Goal: Information Seeking & Learning: Find specific fact

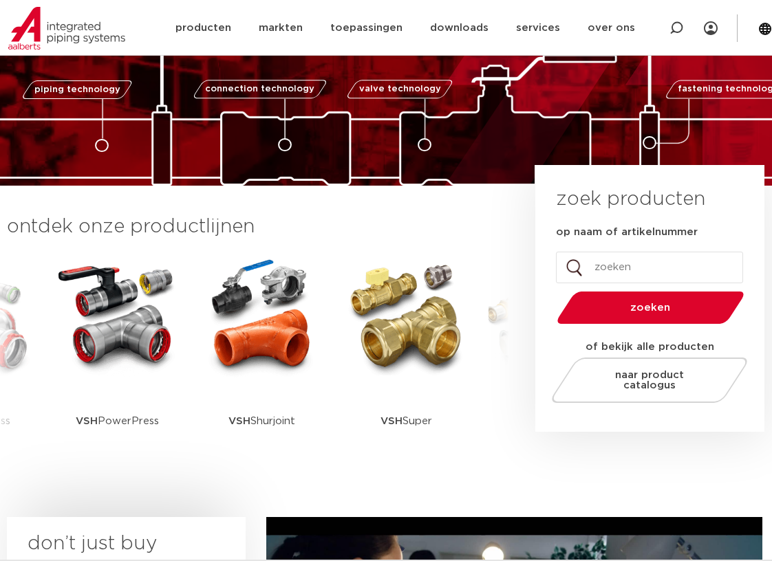
scroll to position [206, 0]
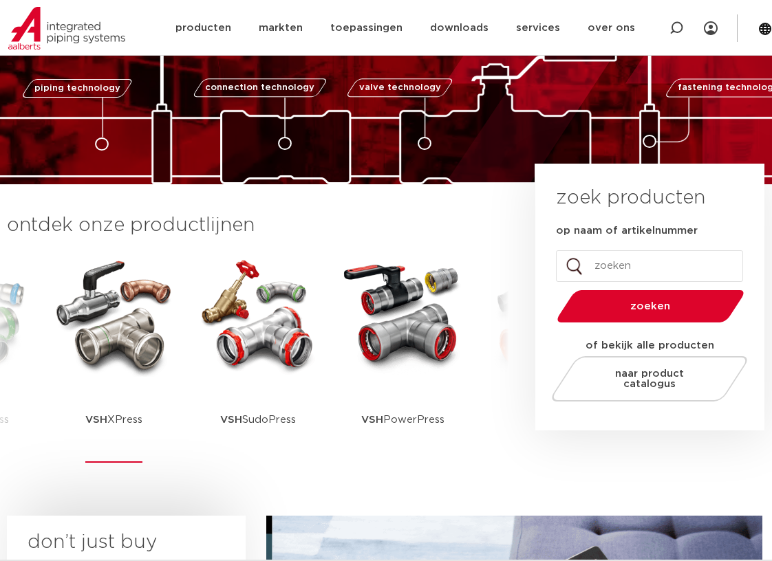
click at [108, 307] on img at bounding box center [114, 315] width 124 height 124
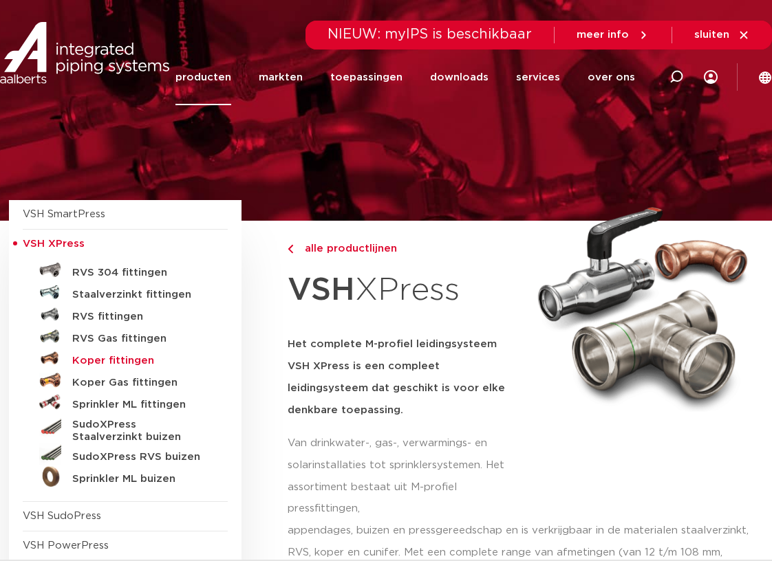
click at [131, 362] on h5 "Koper fittingen" at bounding box center [140, 361] width 136 height 12
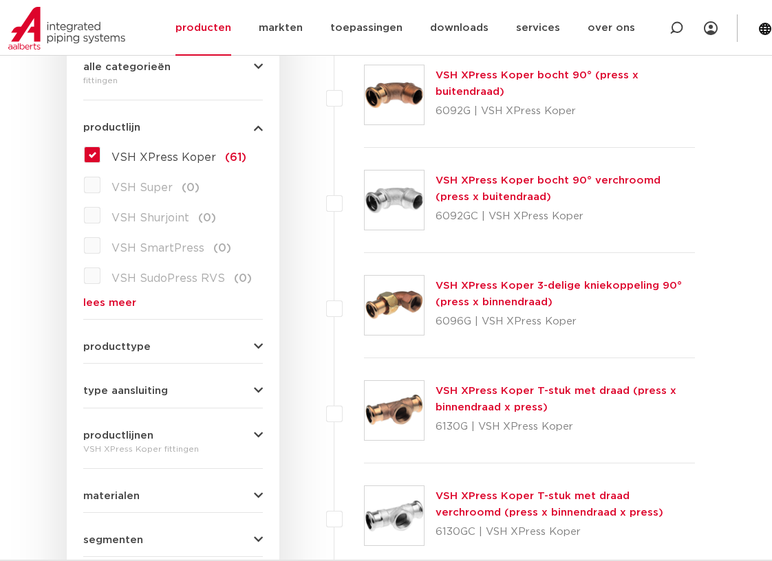
scroll to position [413, 0]
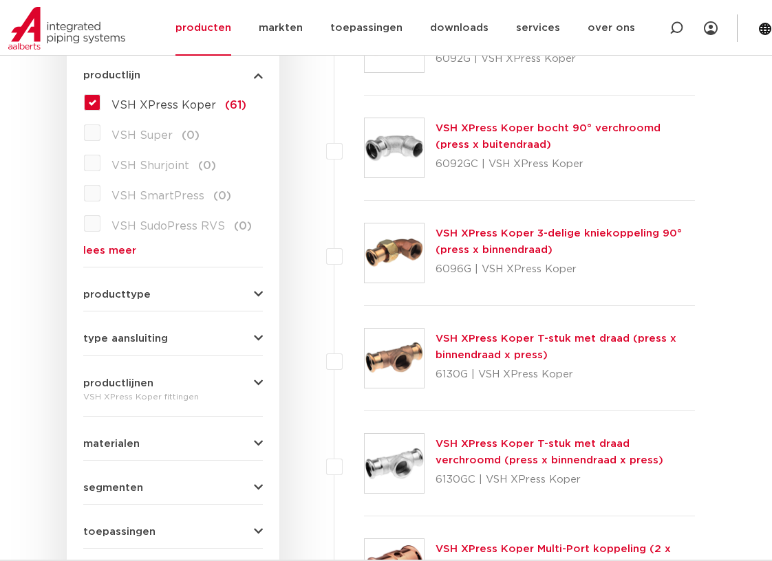
click at [173, 290] on button "producttype" at bounding box center [172, 295] width 179 height 10
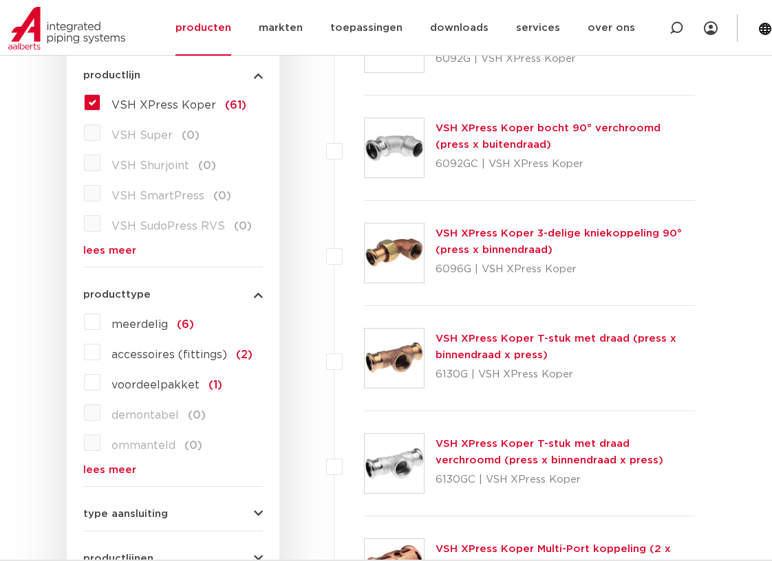
click at [144, 290] on span "producttype" at bounding box center [116, 295] width 67 height 10
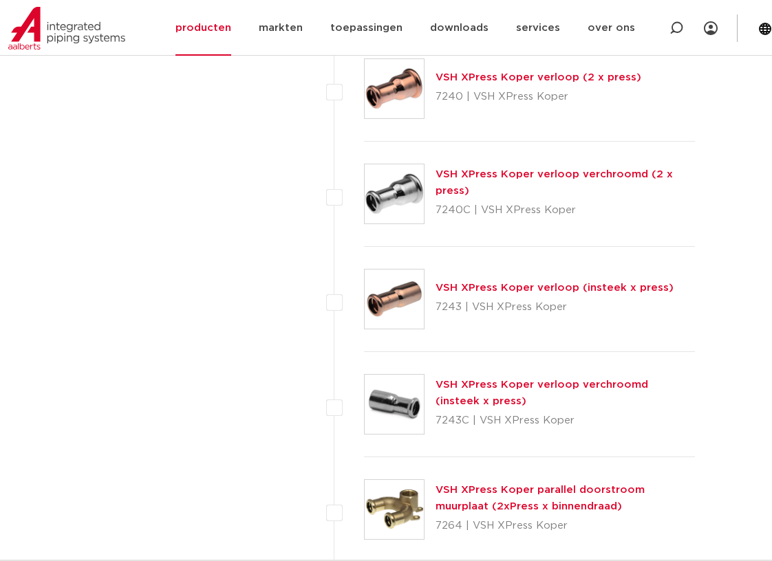
scroll to position [5020, 0]
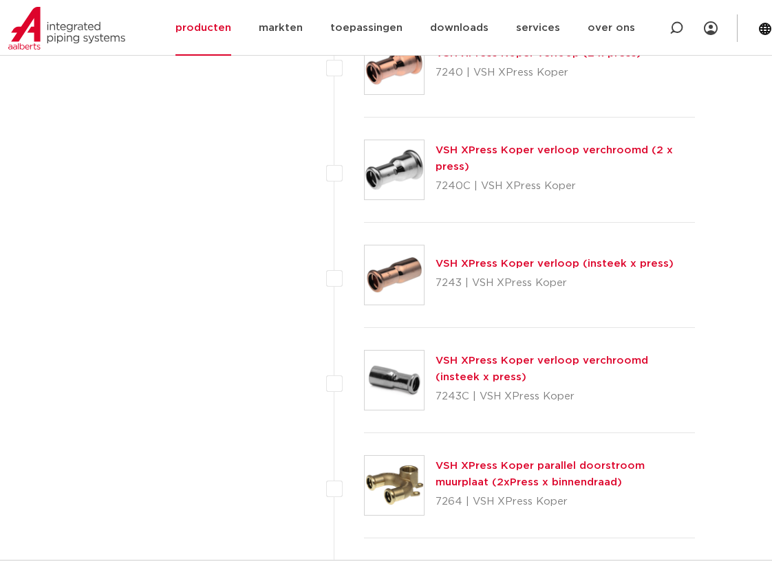
click at [552, 261] on link "VSH XPress Koper verloop (insteek x press)" at bounding box center [554, 264] width 238 height 10
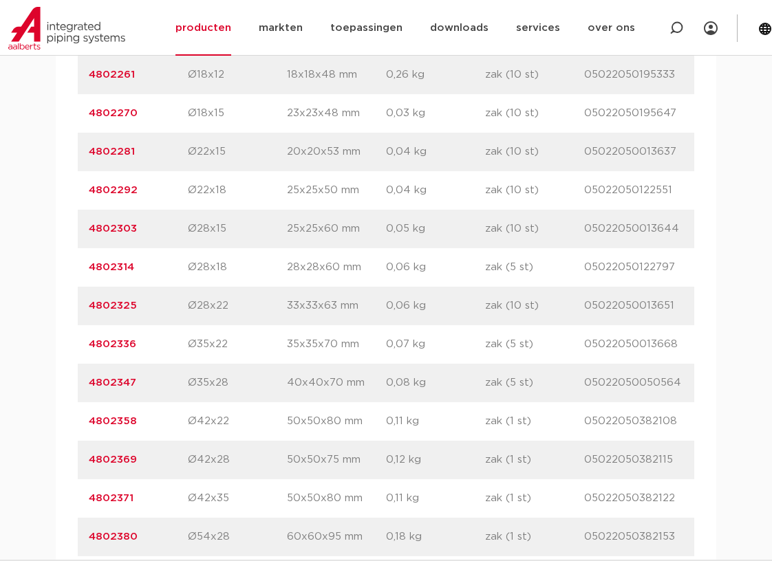
scroll to position [1032, 0]
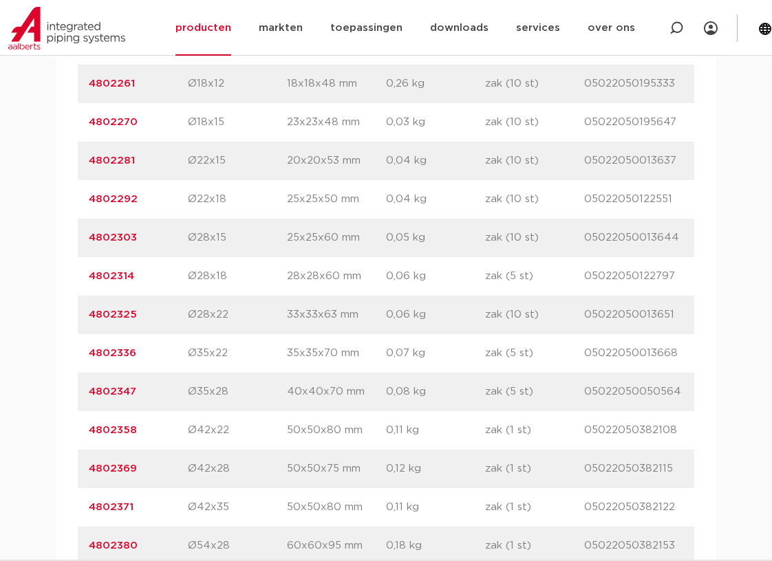
drag, startPoint x: 143, startPoint y: 318, endPoint x: 17, endPoint y: 318, distance: 126.5
click at [17, 318] on div "assortiment afmetingen specificaties downloads ETIM sustainability verwant asso…" at bounding box center [386, 512] width 772 height 1283
copy link "4802325"
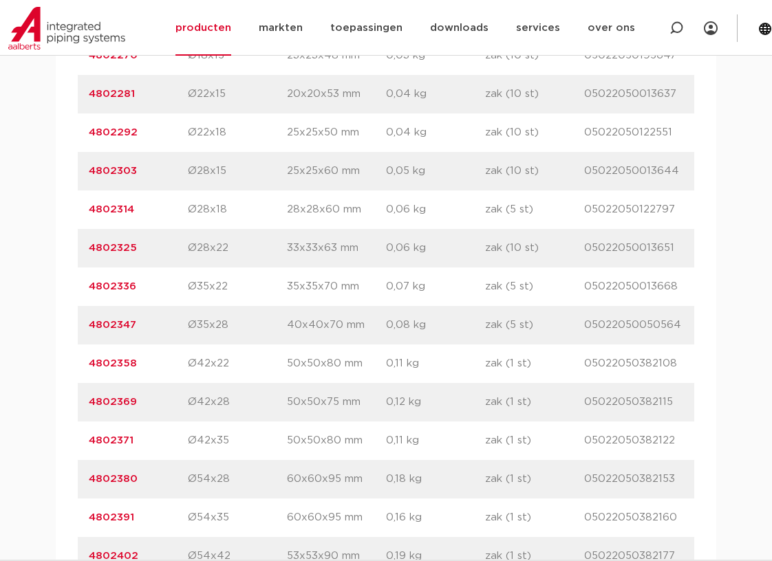
scroll to position [1100, 0]
